Goal: Task Accomplishment & Management: Manage account settings

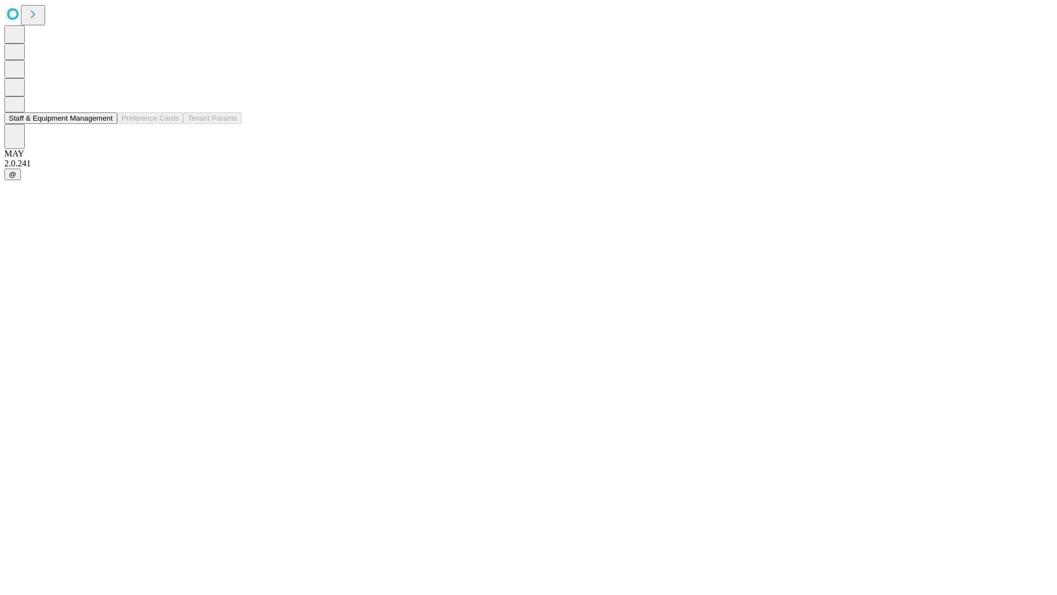
click at [105, 124] on button "Staff & Equipment Management" at bounding box center [60, 118] width 113 height 12
